Goal: Transaction & Acquisition: Purchase product/service

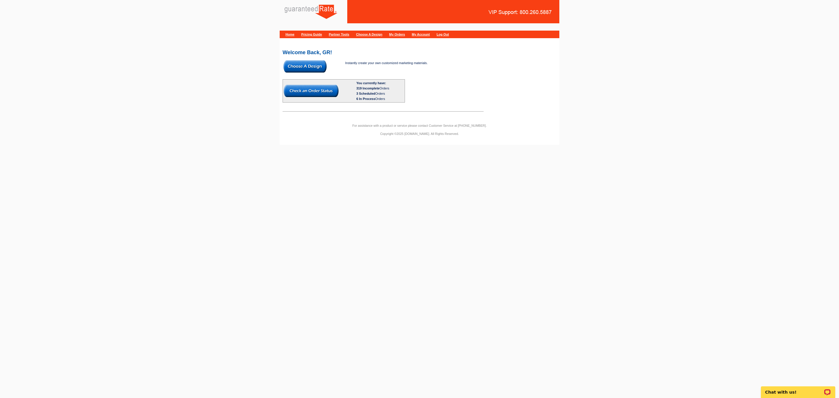
click at [312, 67] on img at bounding box center [304, 66] width 43 height 12
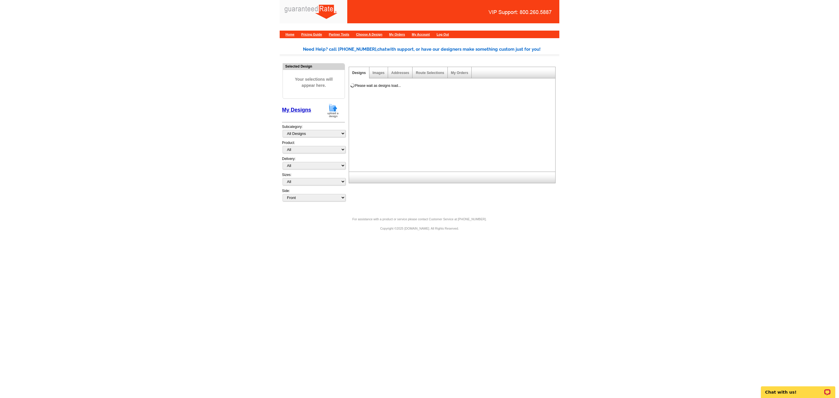
click at [335, 113] on img at bounding box center [332, 110] width 15 height 15
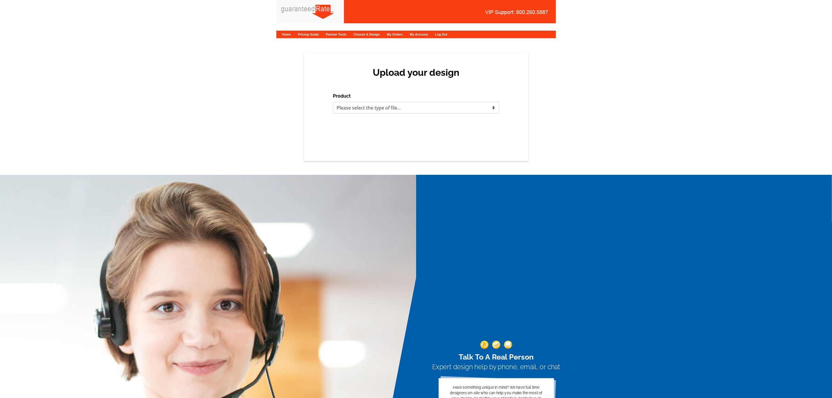
click at [353, 108] on select "Please select the type of file... Postcards Calendars Business Cards Letters an…" at bounding box center [416, 108] width 166 height 12
select select "3"
click at [333, 102] on select "Please select the type of file... Postcards Calendars Business Cards Letters an…" at bounding box center [416, 108] width 166 height 12
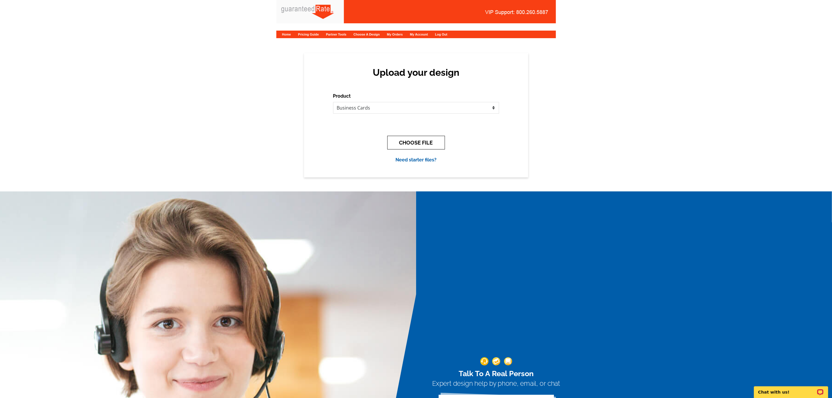
click at [415, 142] on button "CHOOSE FILE" at bounding box center [416, 143] width 58 height 14
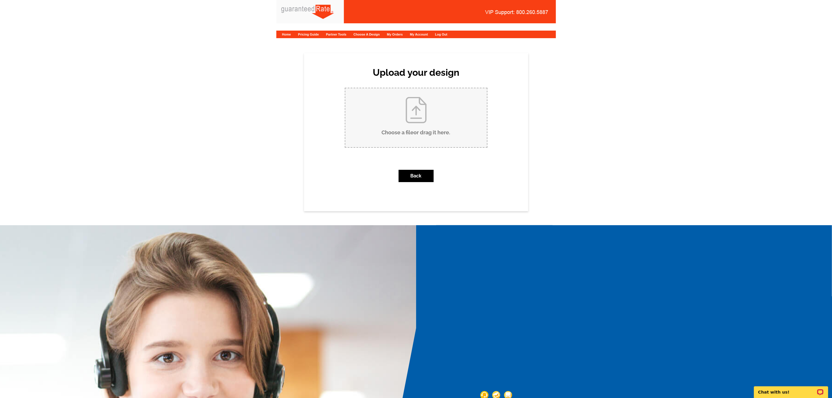
click at [422, 125] on input "Choose a file or drag it here ." at bounding box center [416, 117] width 142 height 59
type input "C:\fakepath\Michael Picore Business Card V2 (1).pdf"
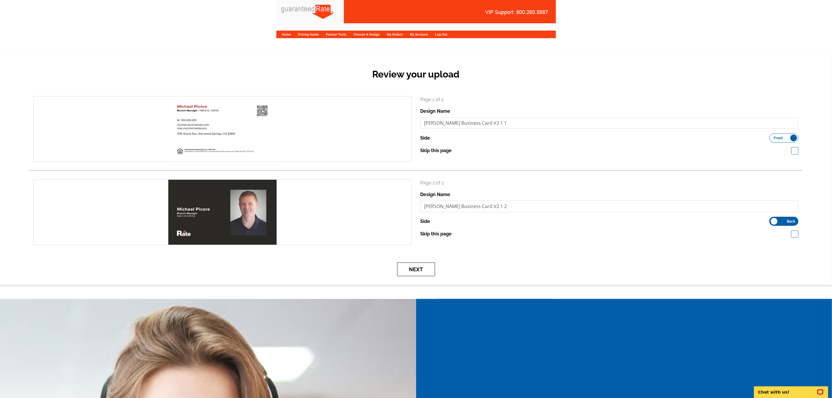
click at [411, 271] on button "Next" at bounding box center [416, 269] width 38 height 14
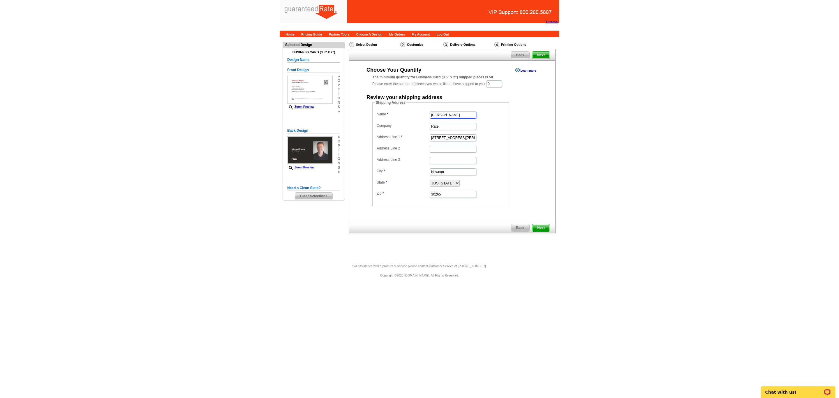
drag, startPoint x: 466, startPoint y: 117, endPoint x: 358, endPoint y: 113, distance: 107.8
click at [368, 115] on div "Shipping Address Name [PERSON_NAME] Company Rate Address Line 1 34 [PERSON_NAME…" at bounding box center [451, 153] width 183 height 106
type input "[PERSON_NAME]"
drag, startPoint x: 466, startPoint y: 140, endPoint x: 371, endPoint y: 154, distance: 96.2
click at [371, 154] on div "Shipping Address Name [PERSON_NAME] Company Rate Address Line 1 34 [PERSON_NAME…" at bounding box center [451, 153] width 183 height 106
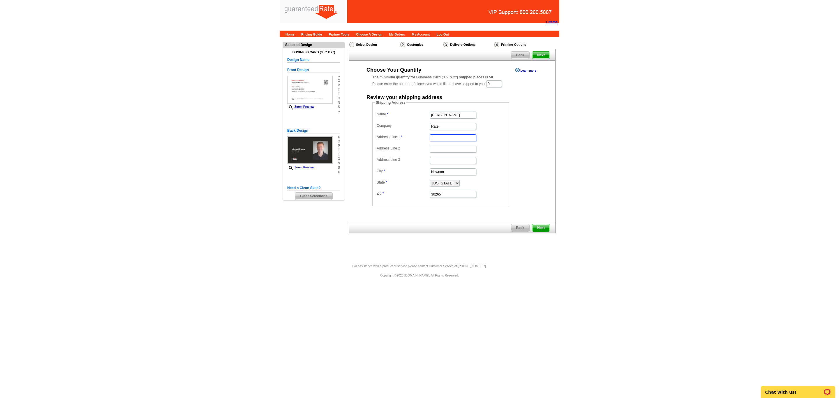
type input "[GEOGRAPHIC_DATA]"
drag, startPoint x: 460, startPoint y: 173, endPoint x: 363, endPoint y: 177, distance: 97.6
click at [363, 177] on div "Shipping Address Name [PERSON_NAME] Company Rate Address Line 1 [STREET_ADDRESS…" at bounding box center [451, 153] width 183 height 106
type input "Glenwood Spgs"
click at [450, 185] on select "[US_STATE] [US_STATE] [US_STATE] [US_STATE] [US_STATE] [US_STATE] [US_STATE] [U…" at bounding box center [445, 183] width 30 height 7
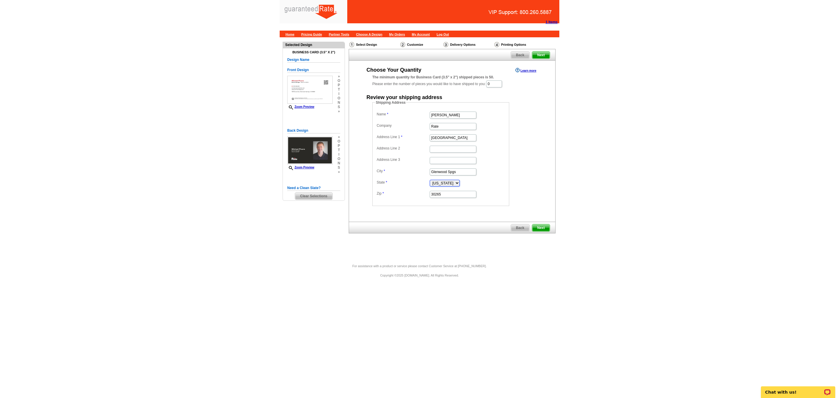
select select "CO"
click at [430, 182] on select "[US_STATE] [US_STATE] [US_STATE] [US_STATE] [US_STATE] [US_STATE] [US_STATE] [U…" at bounding box center [445, 183] width 30 height 7
drag, startPoint x: 450, startPoint y: 196, endPoint x: 370, endPoint y: 191, distance: 80.8
click at [370, 191] on div "Shipping Address Name Michael Picore Company Rate Address Line 1 1319 Grand Ave…" at bounding box center [451, 153] width 183 height 106
type input "81601"
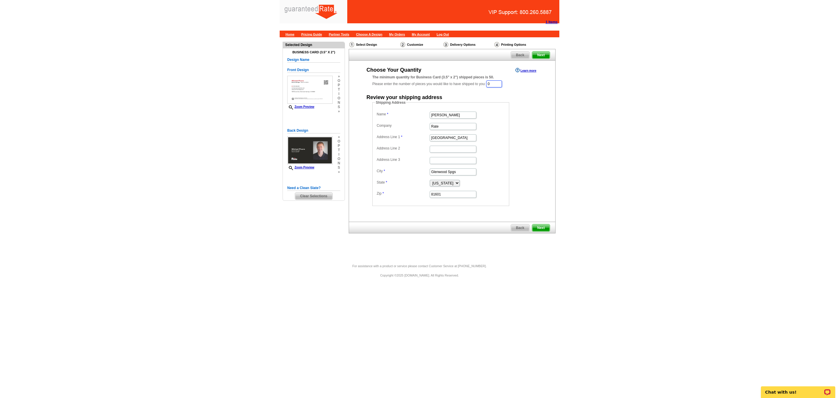
click at [497, 81] on input "0" at bounding box center [494, 83] width 16 height 7
type input "800"
click at [525, 144] on dd "Shipping Address Name Michael Picore Company Rate Address Line 1 1319 Grand Ave…" at bounding box center [449, 153] width 155 height 106
click at [542, 228] on span "Next" at bounding box center [540, 228] width 17 height 7
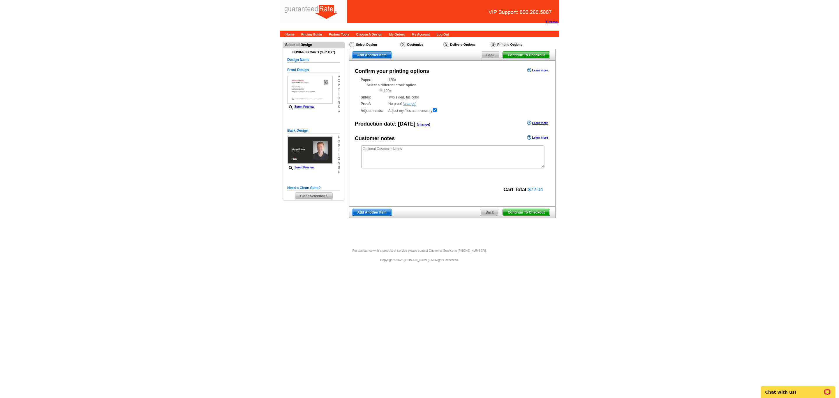
click at [536, 215] on span "Continue To Checkout" at bounding box center [526, 212] width 47 height 7
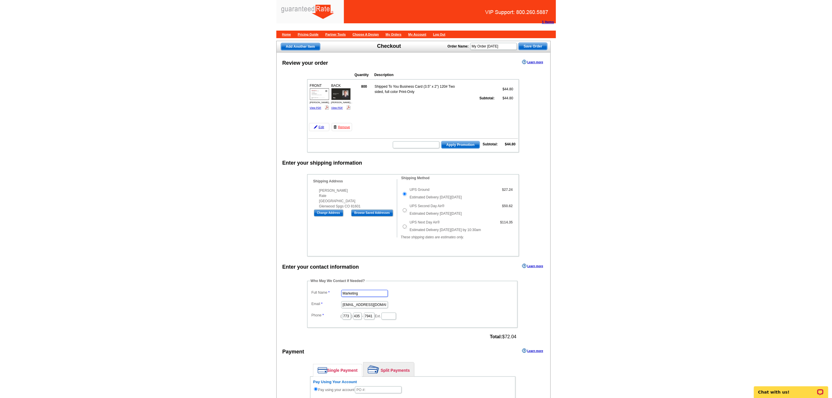
type input "[PERSON_NAME]"
type input "[PERSON_NAME][EMAIL_ADDRESS][PERSON_NAME][DOMAIN_NAME]"
type input "312"
type input "519"
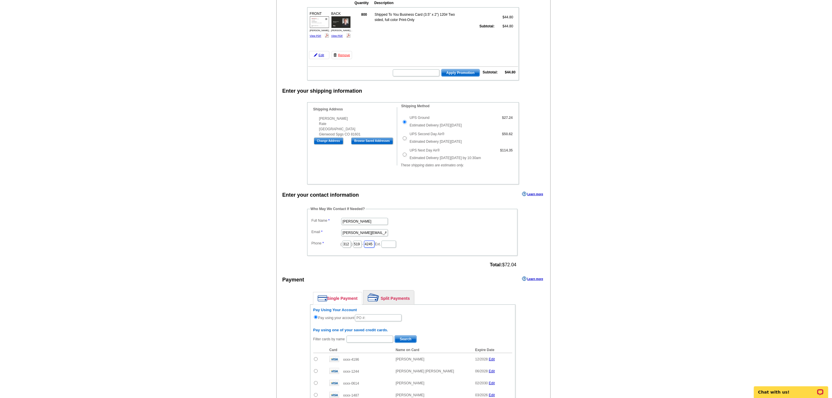
scroll to position [73, 0]
type input "4245"
click at [364, 321] on input "text" at bounding box center [378, 317] width 47 height 7
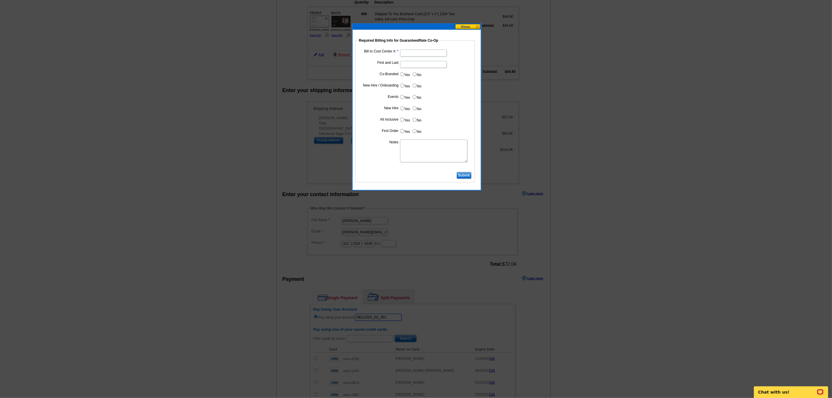
type input "08212025_DZ_951"
click at [408, 53] on input "Bill to Cost Center #:" at bounding box center [423, 53] width 47 height 7
type input "5000"
click at [405, 67] on input "First and Last" at bounding box center [423, 64] width 47 height 7
type input "[PERSON_NAME]"
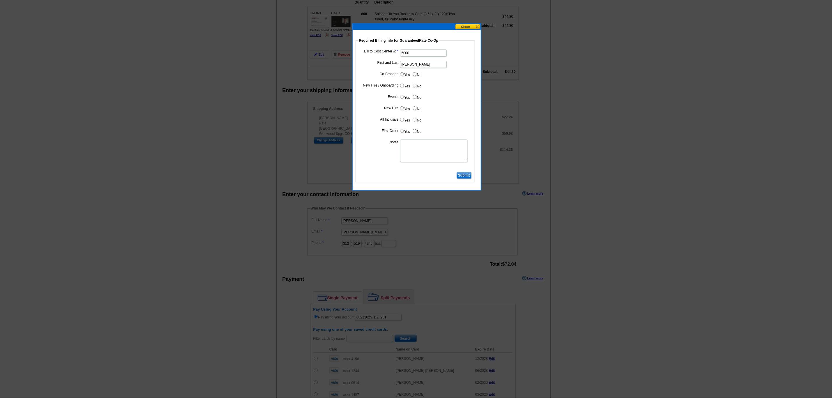
click at [413, 74] on input "No" at bounding box center [415, 74] width 4 height 4
radio input "true"
click at [402, 86] on input "Yes" at bounding box center [402, 86] width 4 height 4
radio input "true"
click at [414, 98] on input "No" at bounding box center [415, 97] width 4 height 4
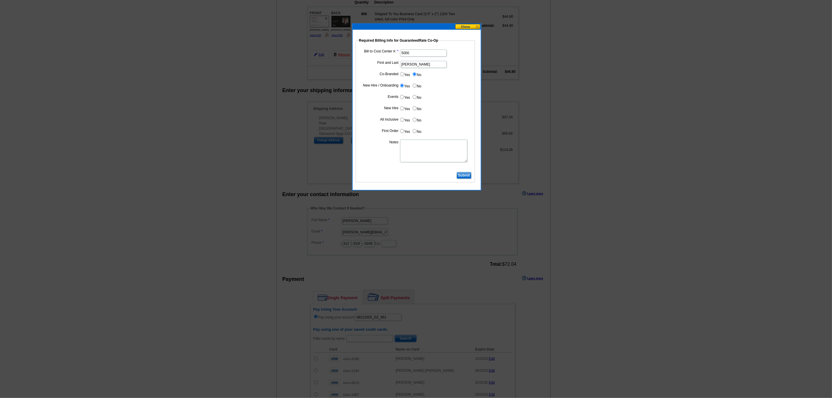
radio input "true"
click at [401, 109] on input "Yes" at bounding box center [402, 108] width 4 height 4
radio input "true"
click at [413, 119] on input "No" at bounding box center [415, 120] width 4 height 4
radio input "true"
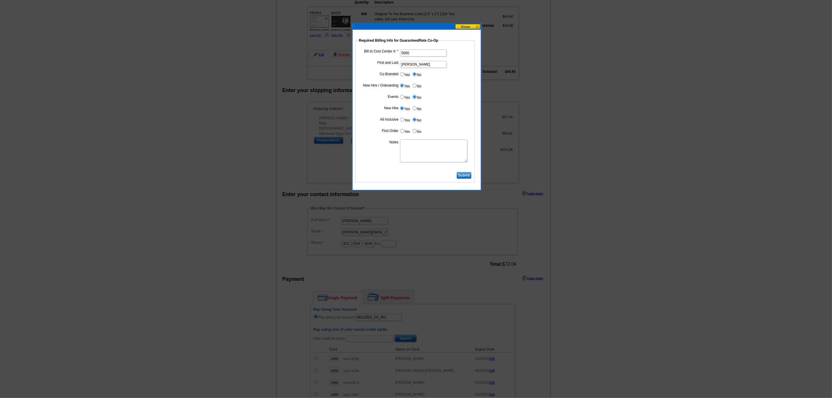
click at [414, 132] on input "No" at bounding box center [415, 131] width 4 height 4
radio input "true"
click at [407, 146] on textarea "Notes" at bounding box center [433, 150] width 67 height 23
type textarea "CC: 5000. Still apart of new hire business card. Do not bill to individual."
click at [468, 178] on input "Submit" at bounding box center [464, 175] width 15 height 7
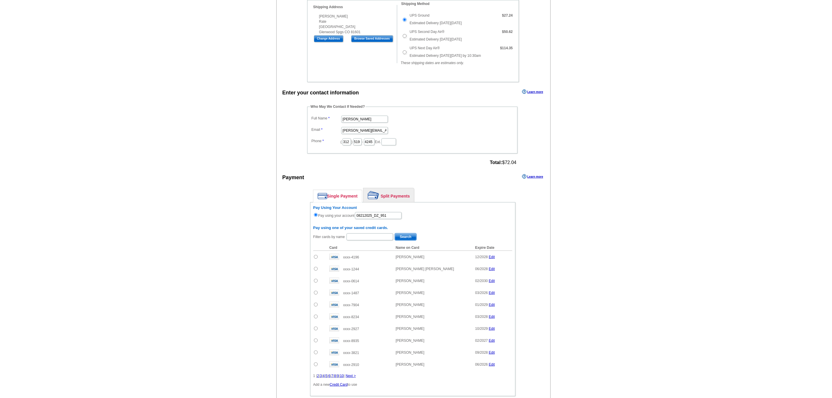
scroll to position [279, 0]
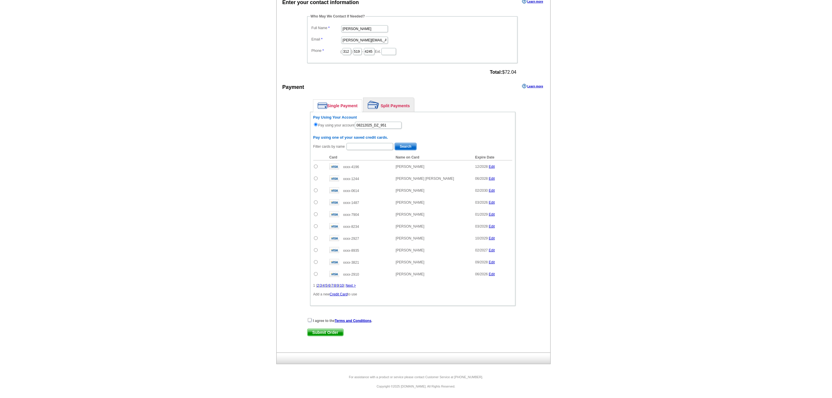
click at [308, 318] on input "checkbox" at bounding box center [310, 320] width 4 height 4
checkbox input "true"
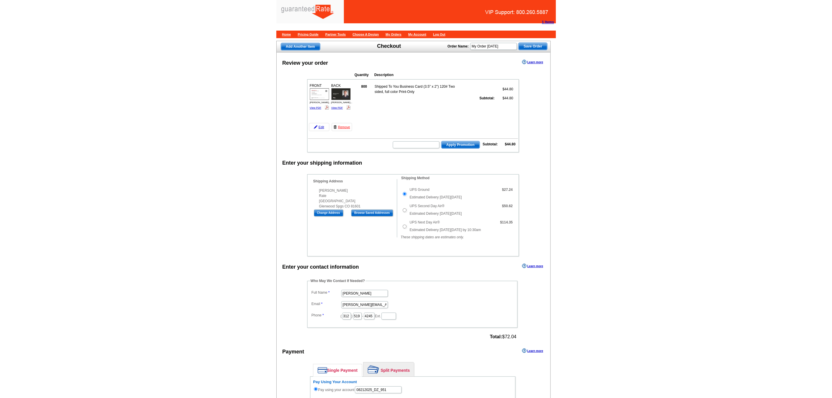
click at [623, 236] on main "Add Another Item Checkout Order Name: My Order 2025-08-21 Save Order Review you…" at bounding box center [416, 338] width 832 height 602
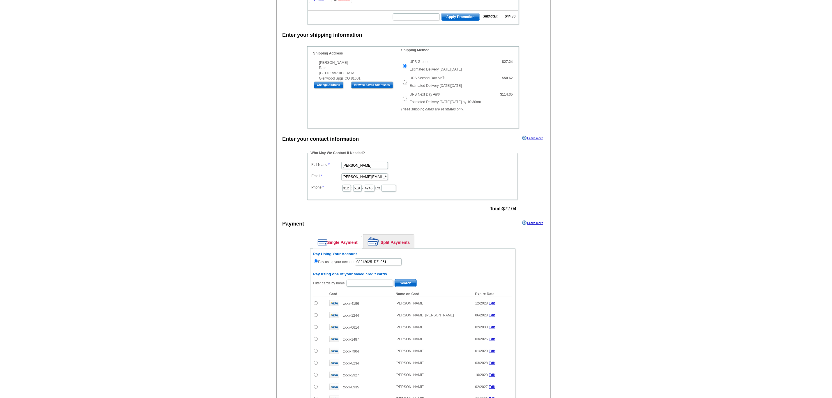
scroll to position [279, 0]
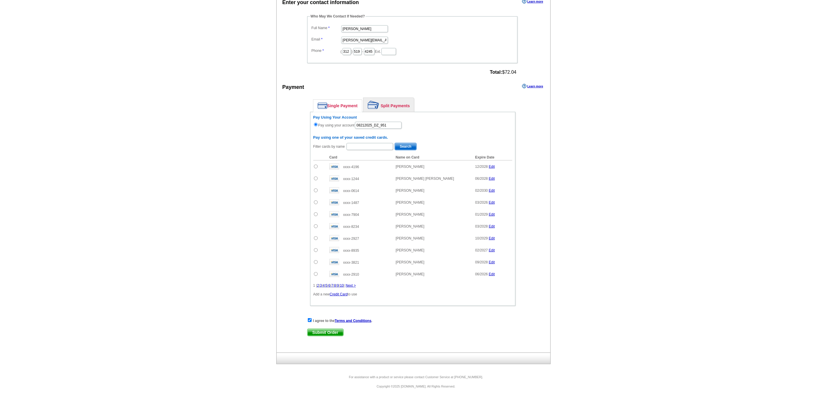
click at [319, 333] on span "Submit Order" at bounding box center [326, 332] width 36 height 7
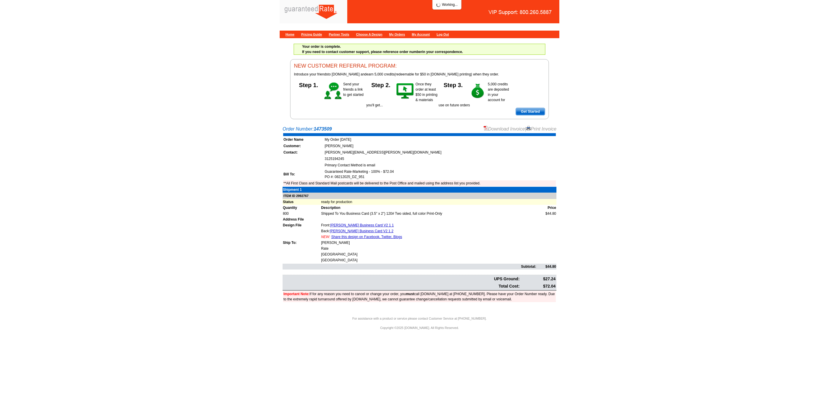
click at [503, 130] on link "Download Invoice" at bounding box center [503, 128] width 41 height 5
